Goal: Use online tool/utility: Utilize a website feature to perform a specific function

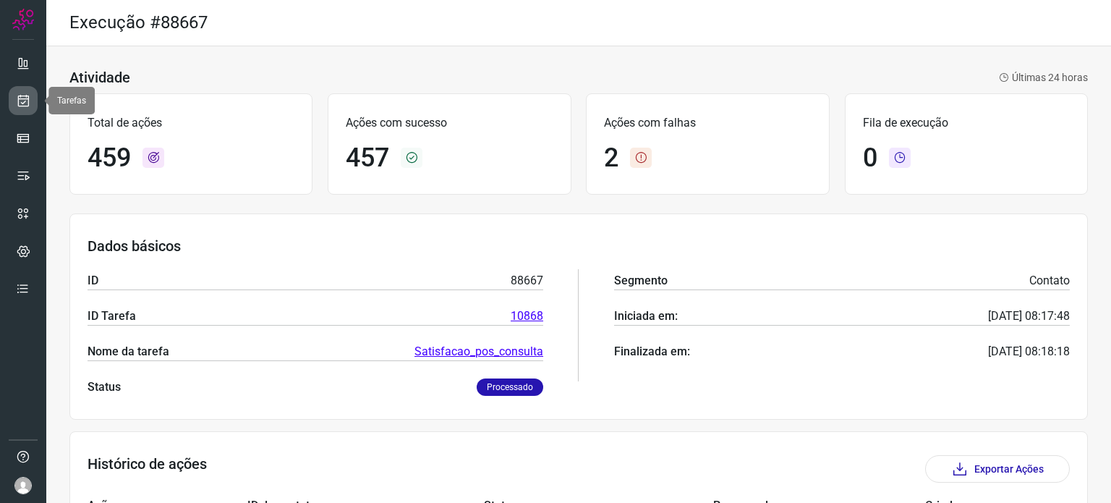
click at [27, 99] on icon at bounding box center [23, 100] width 15 height 14
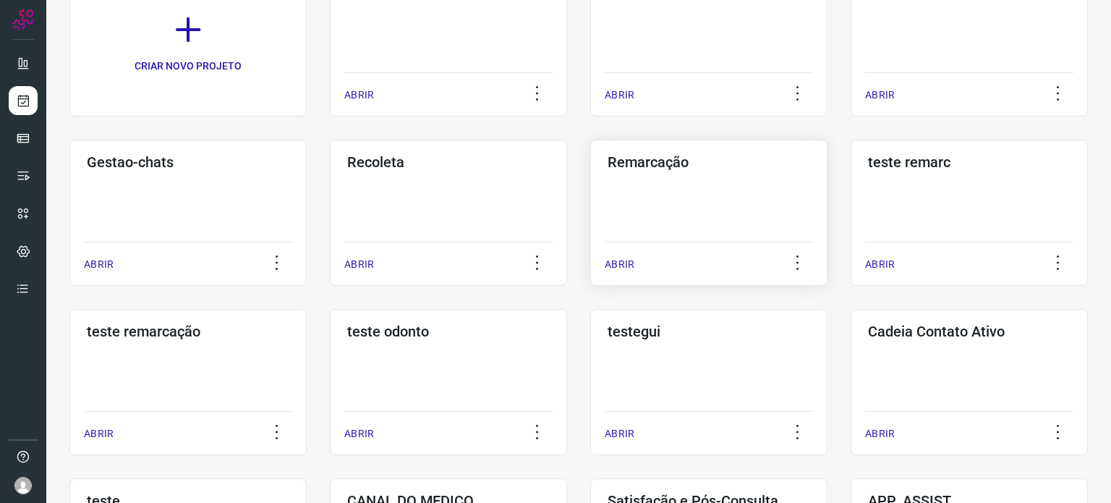
scroll to position [217, 0]
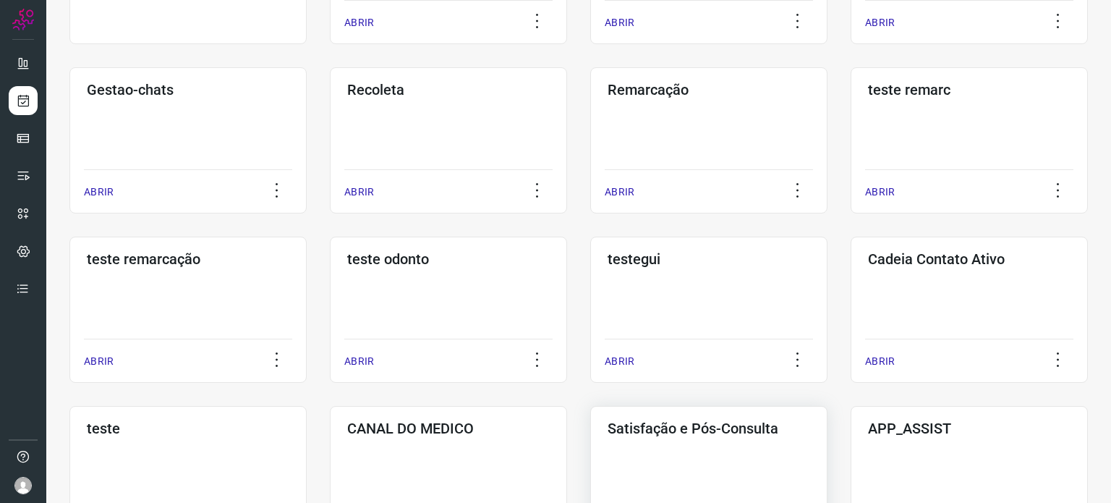
click at [717, 455] on div "Satisfação e Pós-Consulta ABRIR" at bounding box center [708, 479] width 237 height 146
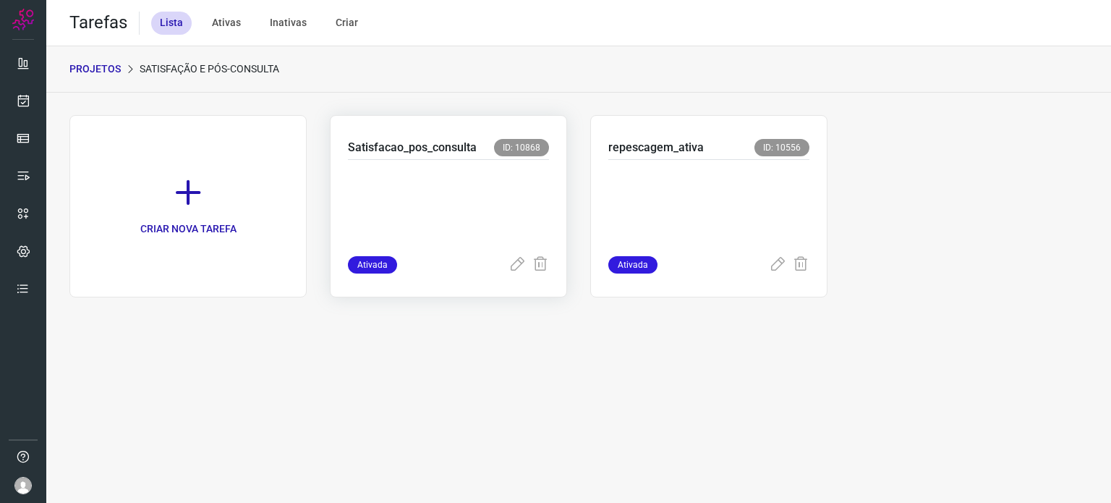
click at [492, 204] on p at bounding box center [448, 205] width 201 height 72
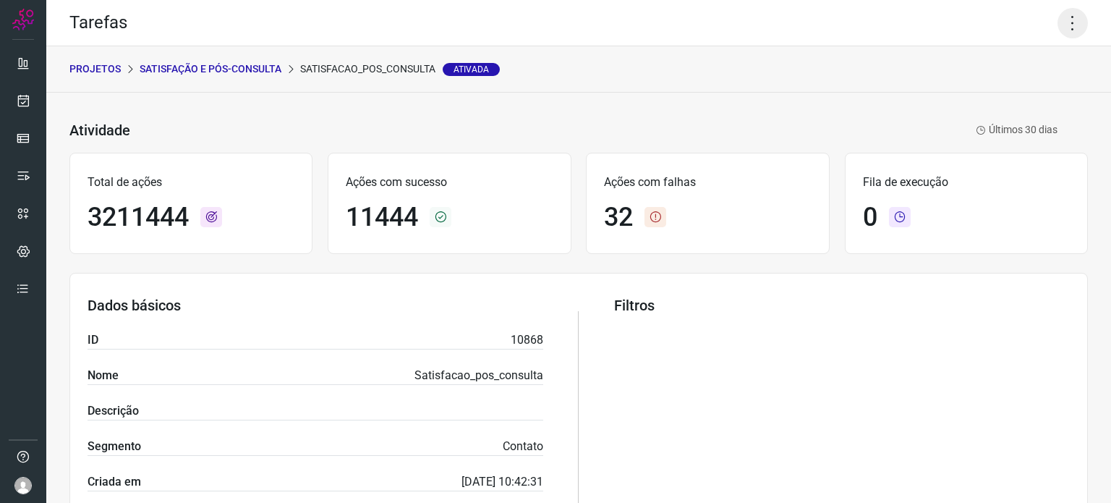
click at [1063, 26] on icon at bounding box center [1072, 23] width 30 height 30
click at [1002, 88] on li "Executar" at bounding box center [1011, 94] width 132 height 23
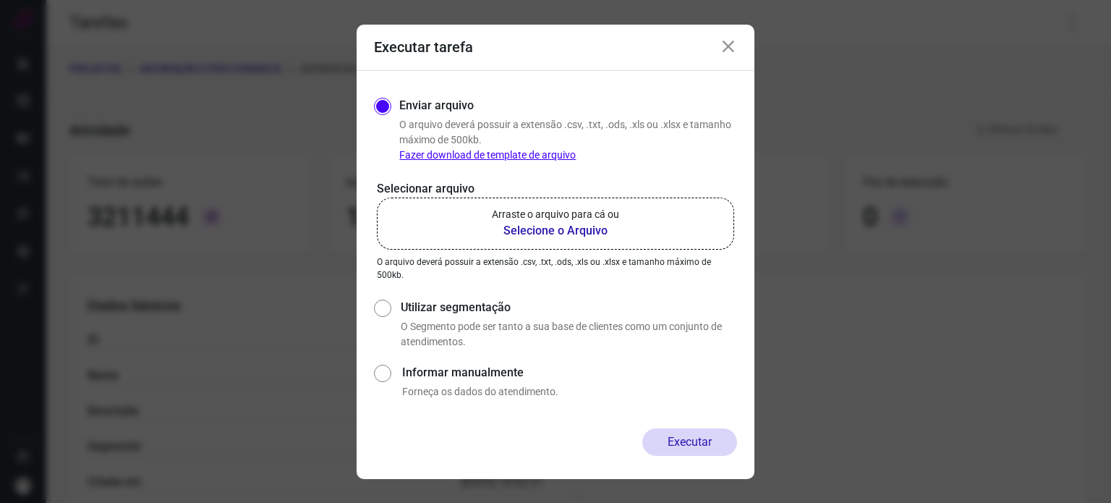
click at [629, 220] on label "Arraste o arquivo para cá ou Selecione o Arquivo" at bounding box center [555, 223] width 357 height 52
click at [0, 0] on input "Arraste o arquivo para cá ou Selecione o Arquivo" at bounding box center [0, 0] width 0 height 0
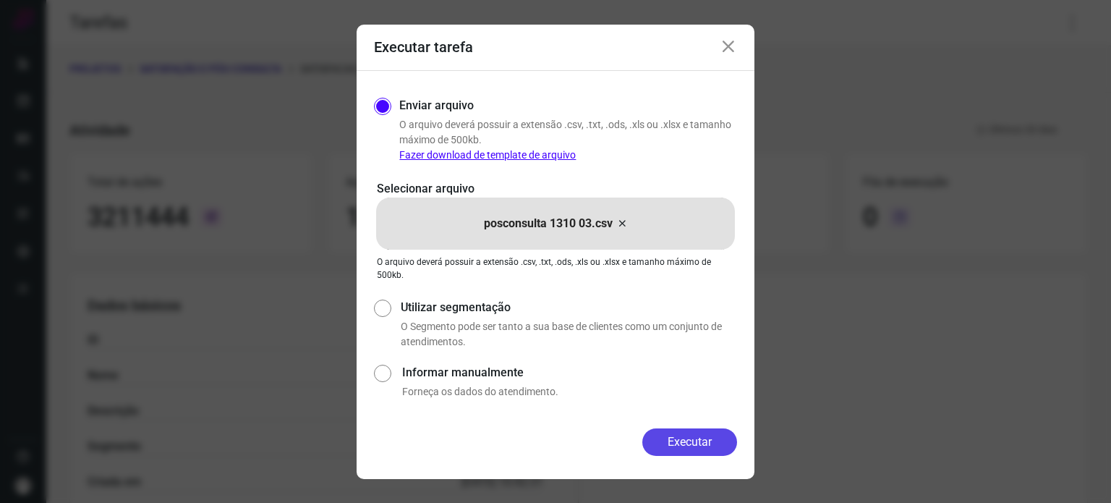
click at [689, 434] on button "Executar" at bounding box center [689, 441] width 95 height 27
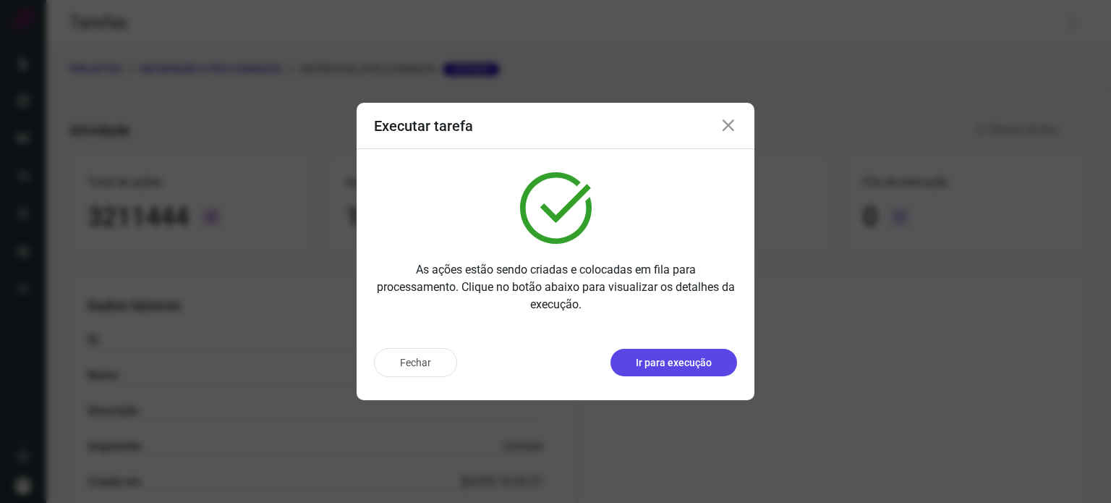
click at [685, 373] on button "Ir para execução" at bounding box center [673, 362] width 127 height 27
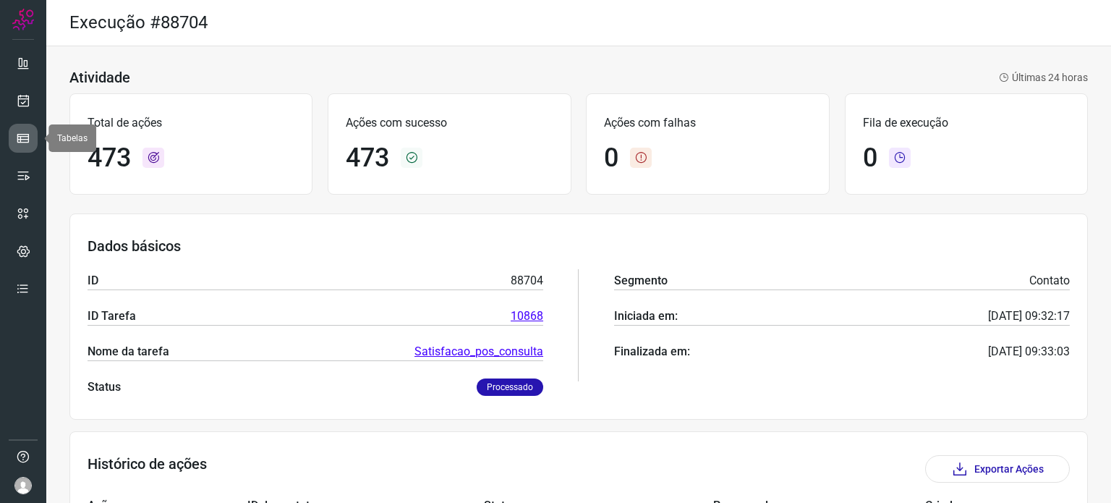
click at [30, 144] on icon at bounding box center [23, 138] width 14 height 14
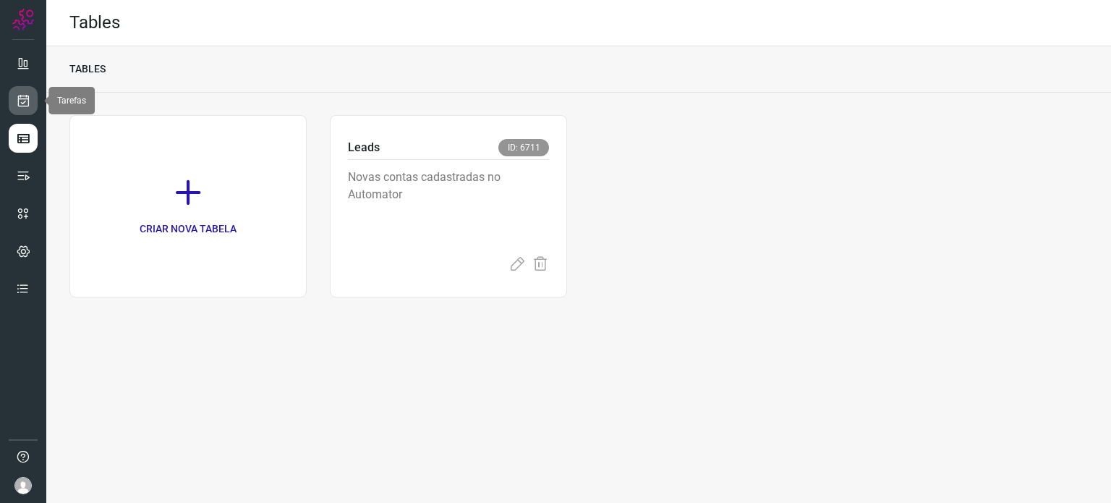
click at [26, 98] on icon at bounding box center [23, 100] width 15 height 14
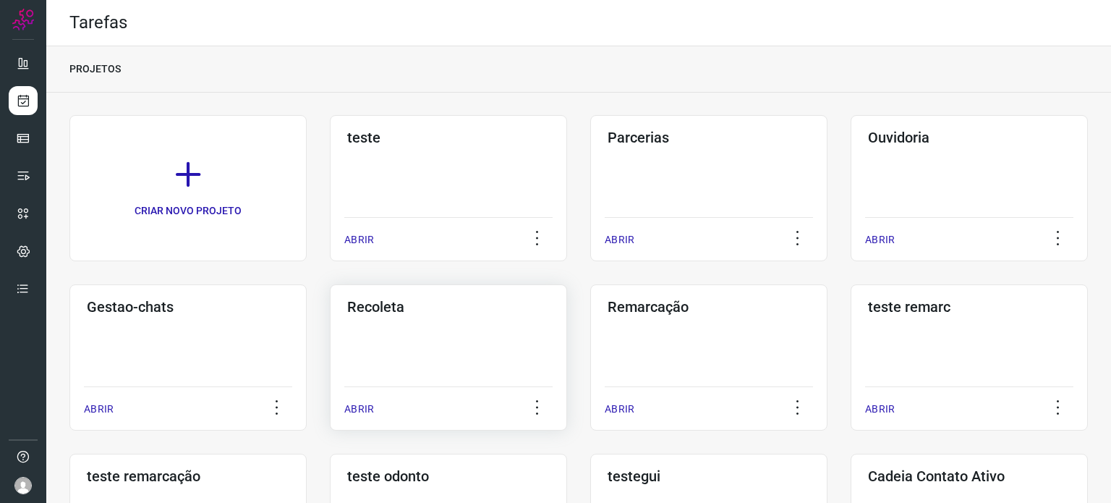
scroll to position [145, 0]
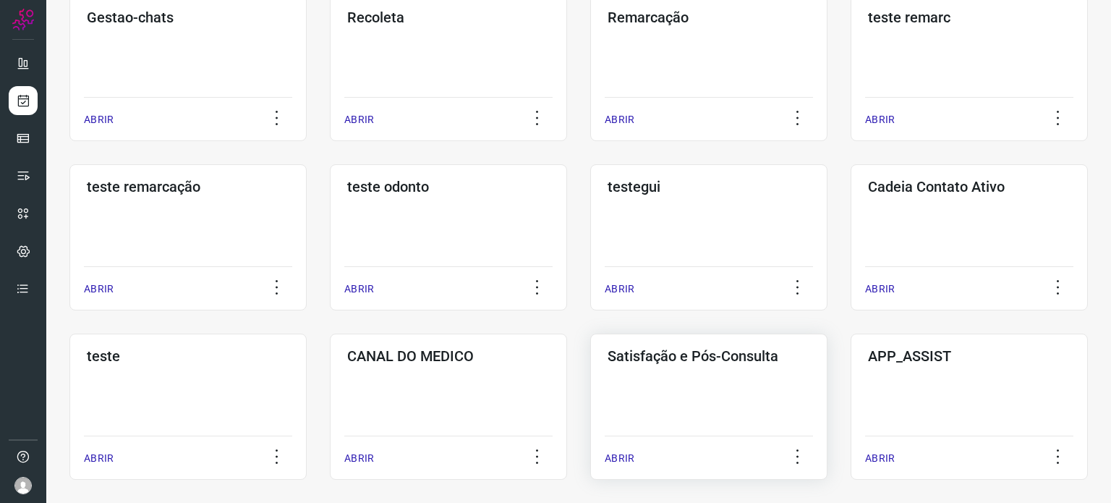
click at [722, 391] on div "Satisfação e Pós-Consulta ABRIR" at bounding box center [708, 406] width 237 height 146
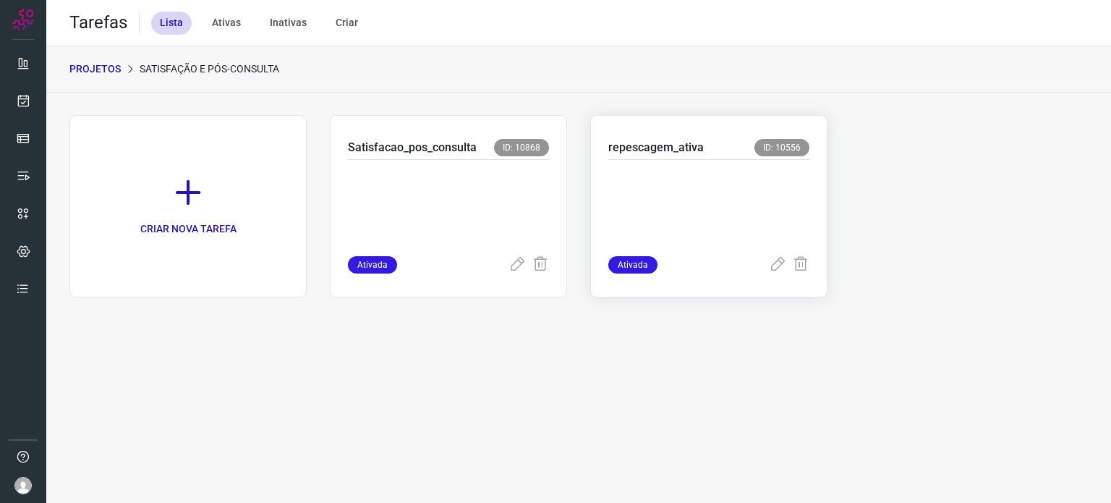
click at [673, 187] on p at bounding box center [708, 205] width 201 height 72
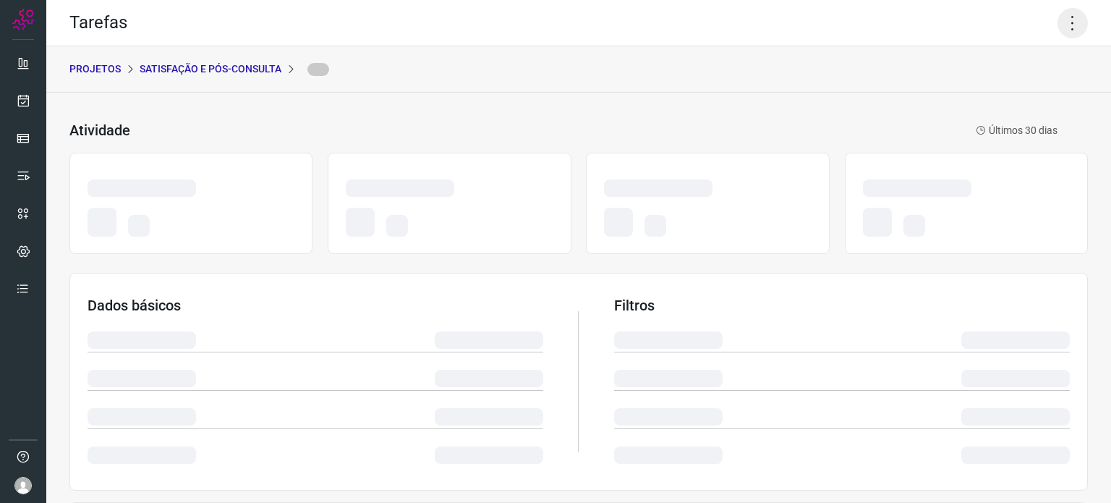
click at [1057, 34] on icon at bounding box center [1072, 23] width 30 height 30
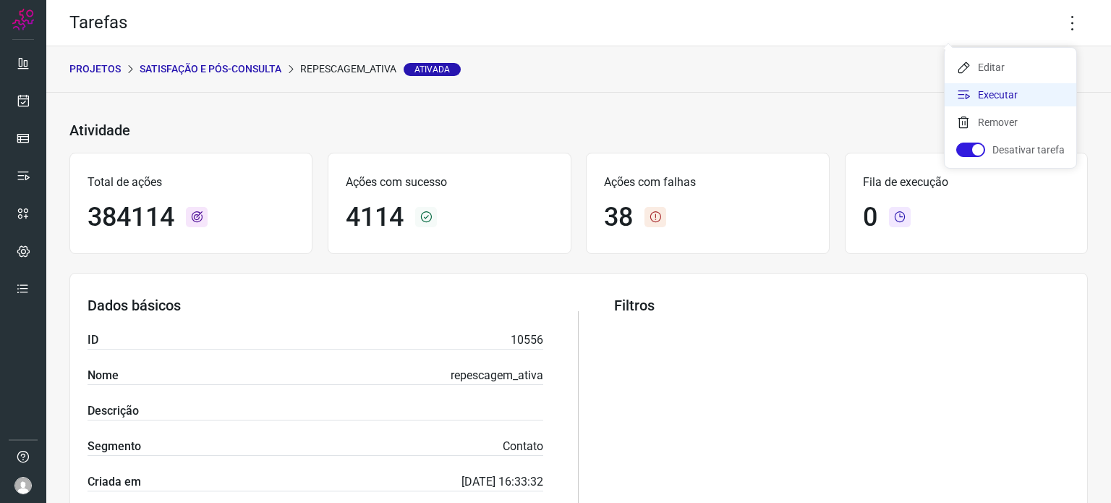
click at [991, 95] on li "Executar" at bounding box center [1011, 94] width 132 height 23
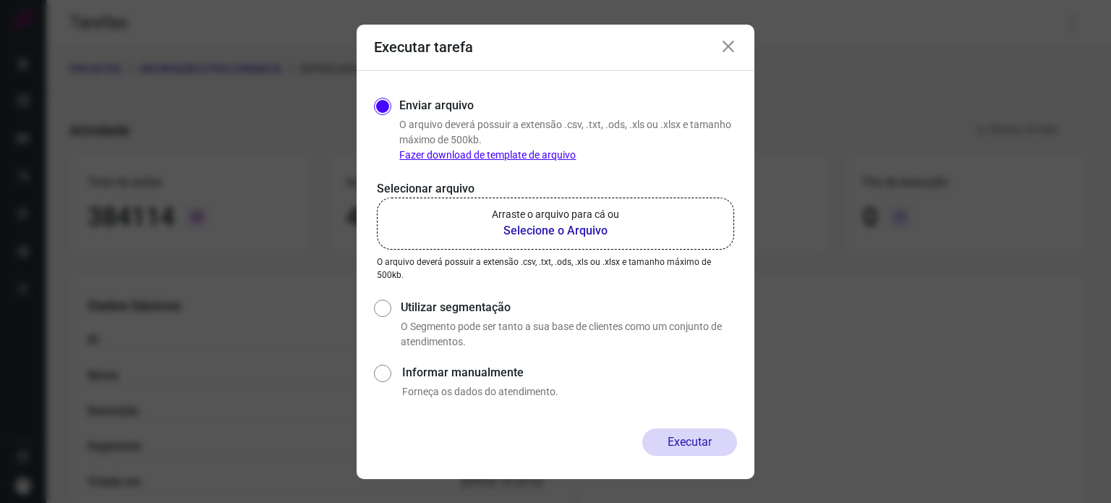
click at [664, 210] on label "Arraste o arquivo para cá ou Selecione o Arquivo" at bounding box center [555, 223] width 357 height 52
click at [0, 0] on input "Arraste o arquivo para cá ou Selecione o Arquivo" at bounding box center [0, 0] width 0 height 0
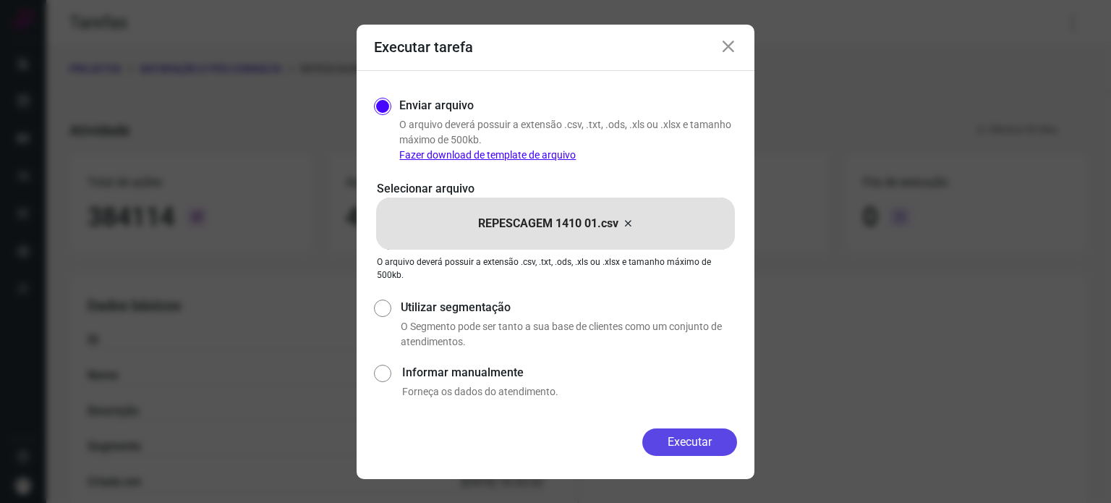
click at [679, 445] on button "Executar" at bounding box center [689, 441] width 95 height 27
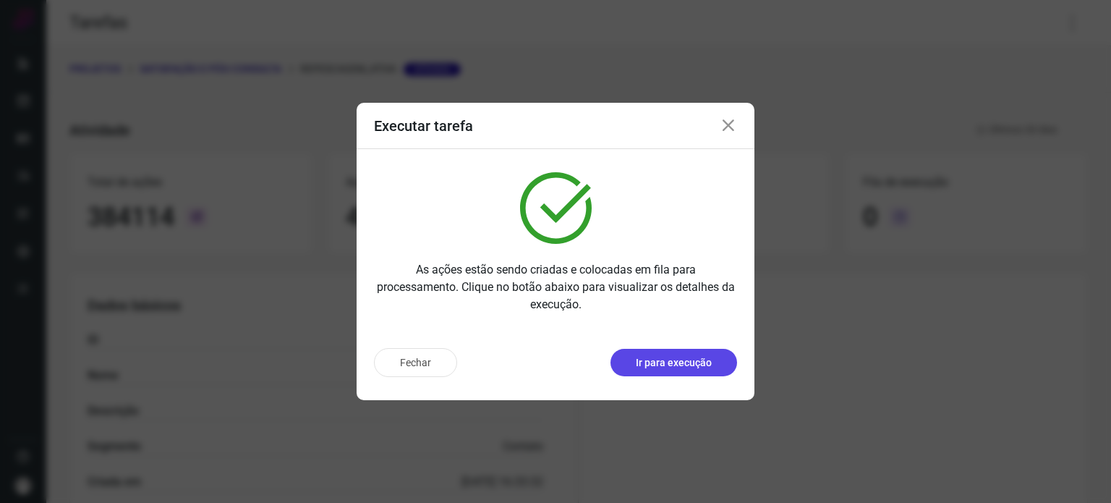
click at [681, 359] on p "Ir para execução" at bounding box center [674, 362] width 76 height 15
